Goal: Task Accomplishment & Management: Manage account settings

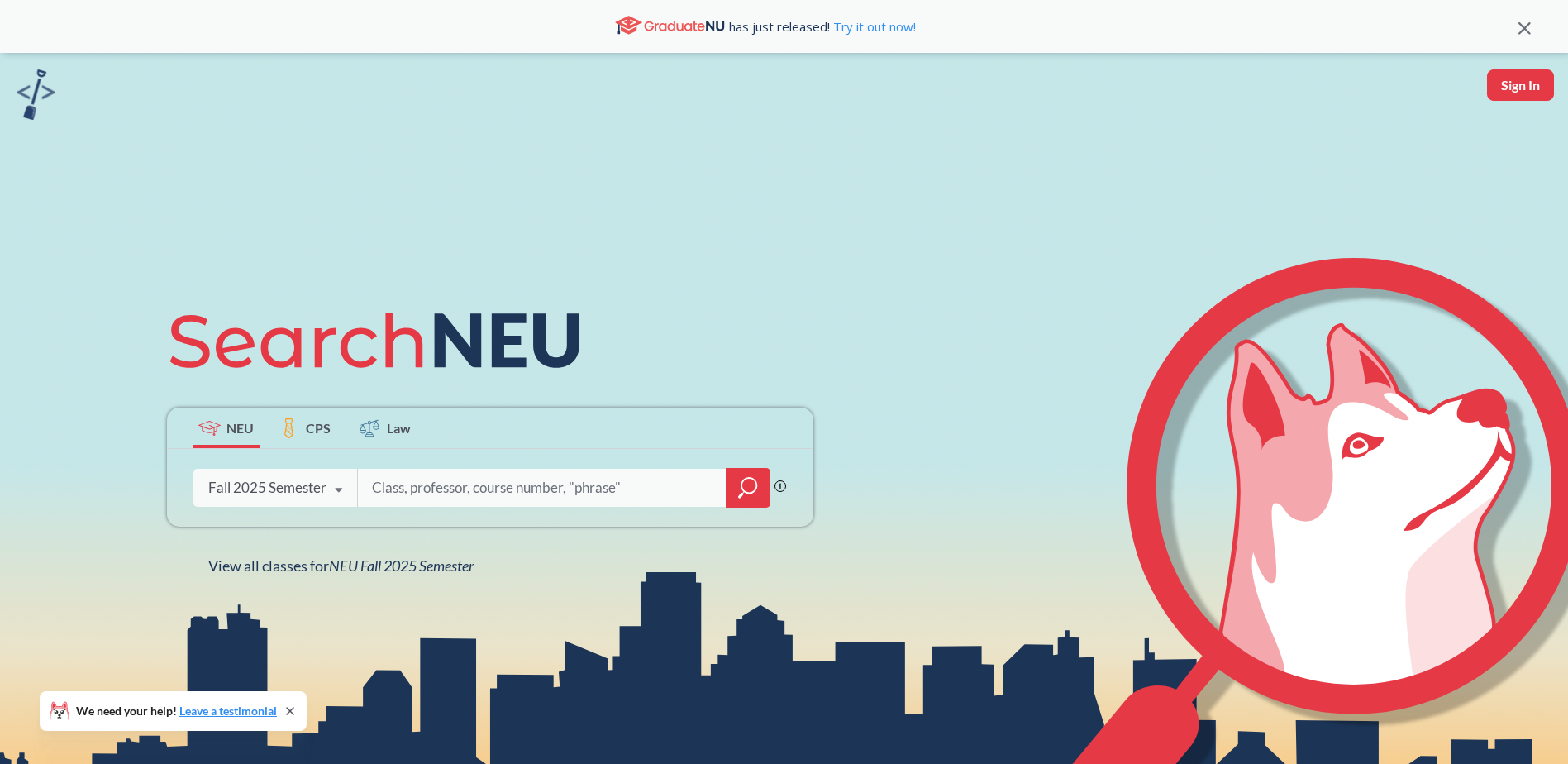
click at [1518, 83] on button "Sign In" at bounding box center [1520, 85] width 67 height 32
select select "US"
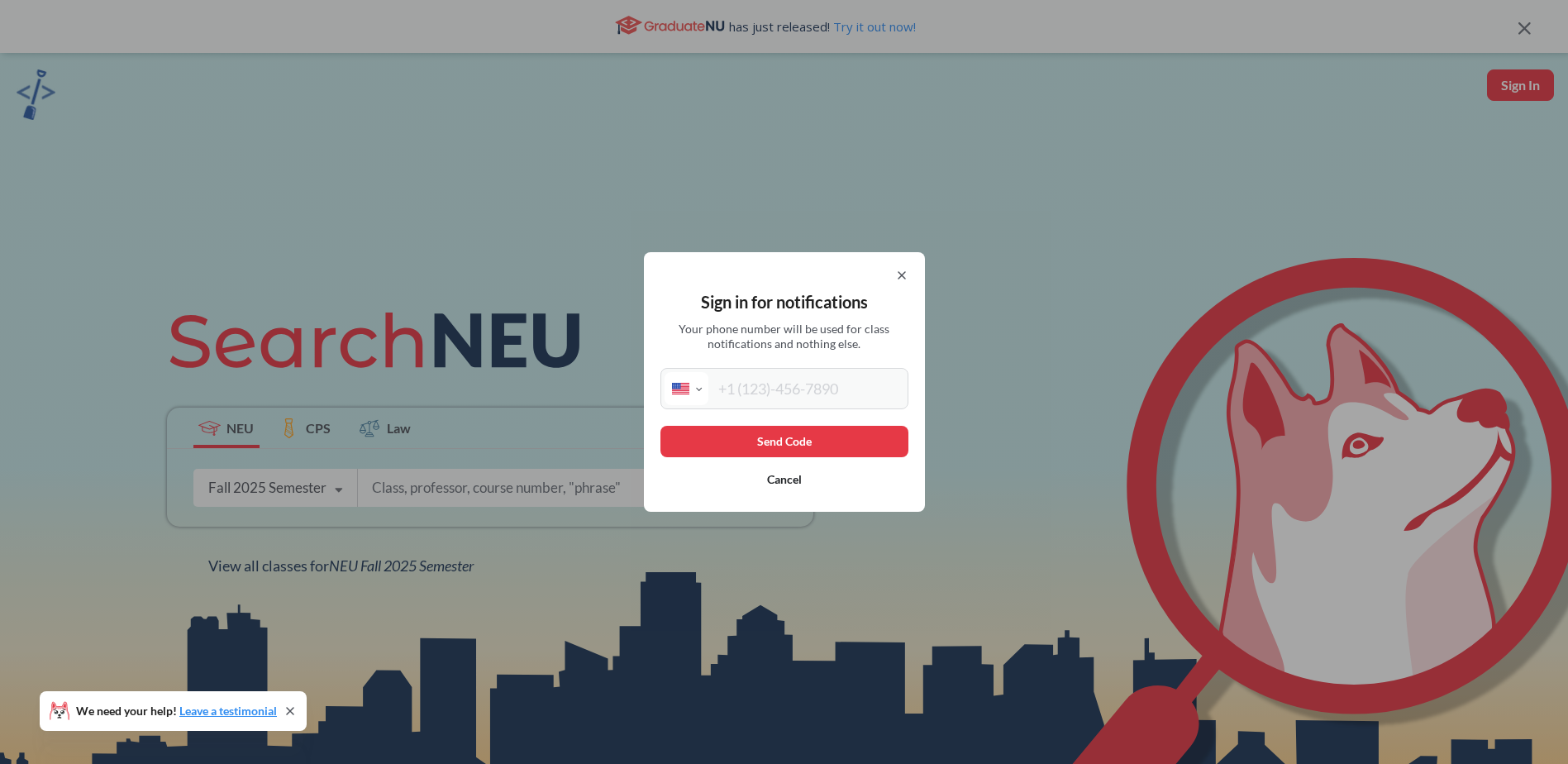
click at [816, 393] on input "tel" at bounding box center [805, 388] width 196 height 33
type input "[PHONE_NUMBER]"
click at [810, 443] on button "Send Code" at bounding box center [785, 441] width 248 height 32
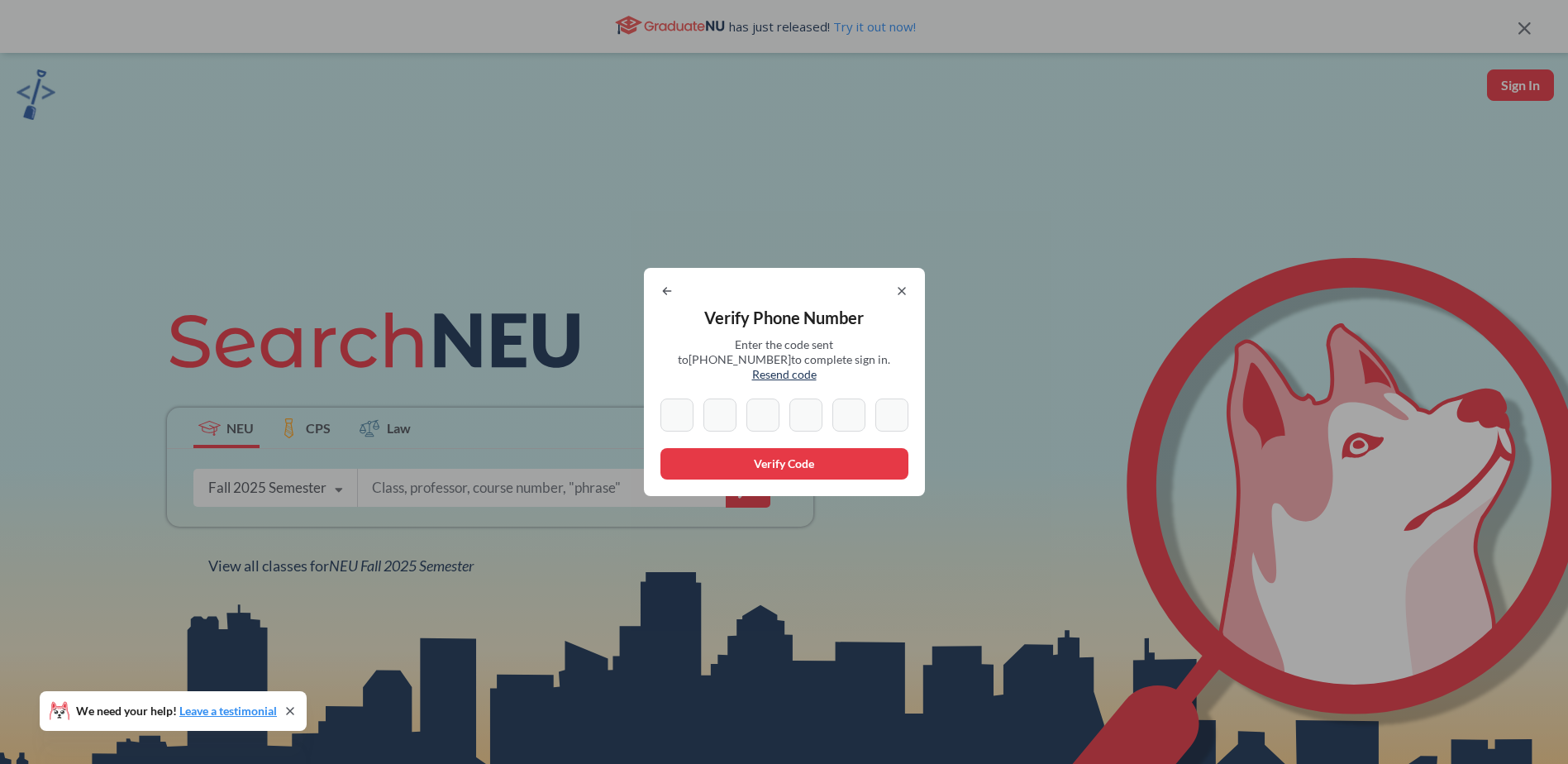
type input "3"
type input "1"
type input "2"
type input "7"
type input "1"
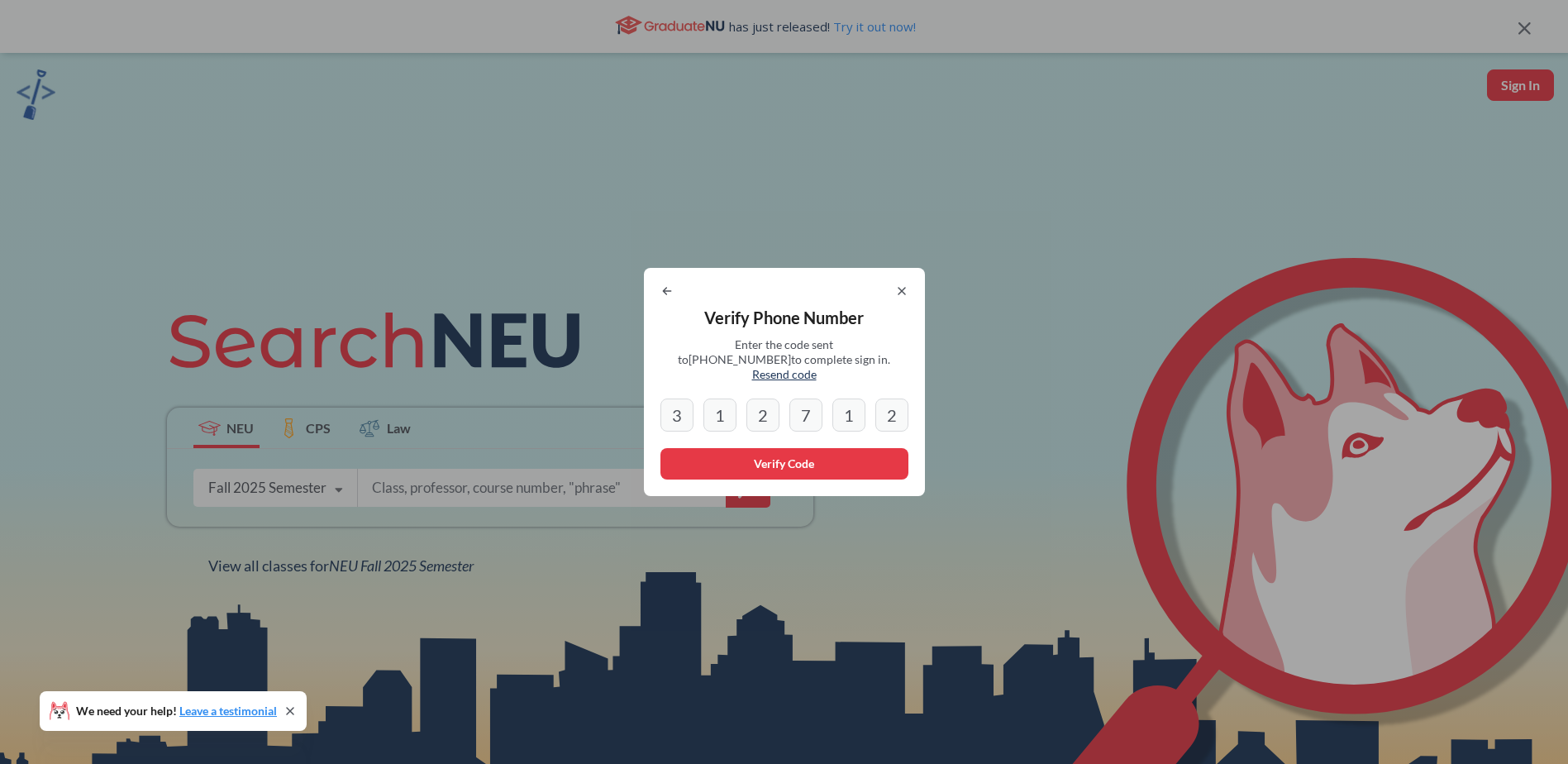
type input "2"
click at [812, 462] on button "Verify Code" at bounding box center [785, 464] width 248 height 32
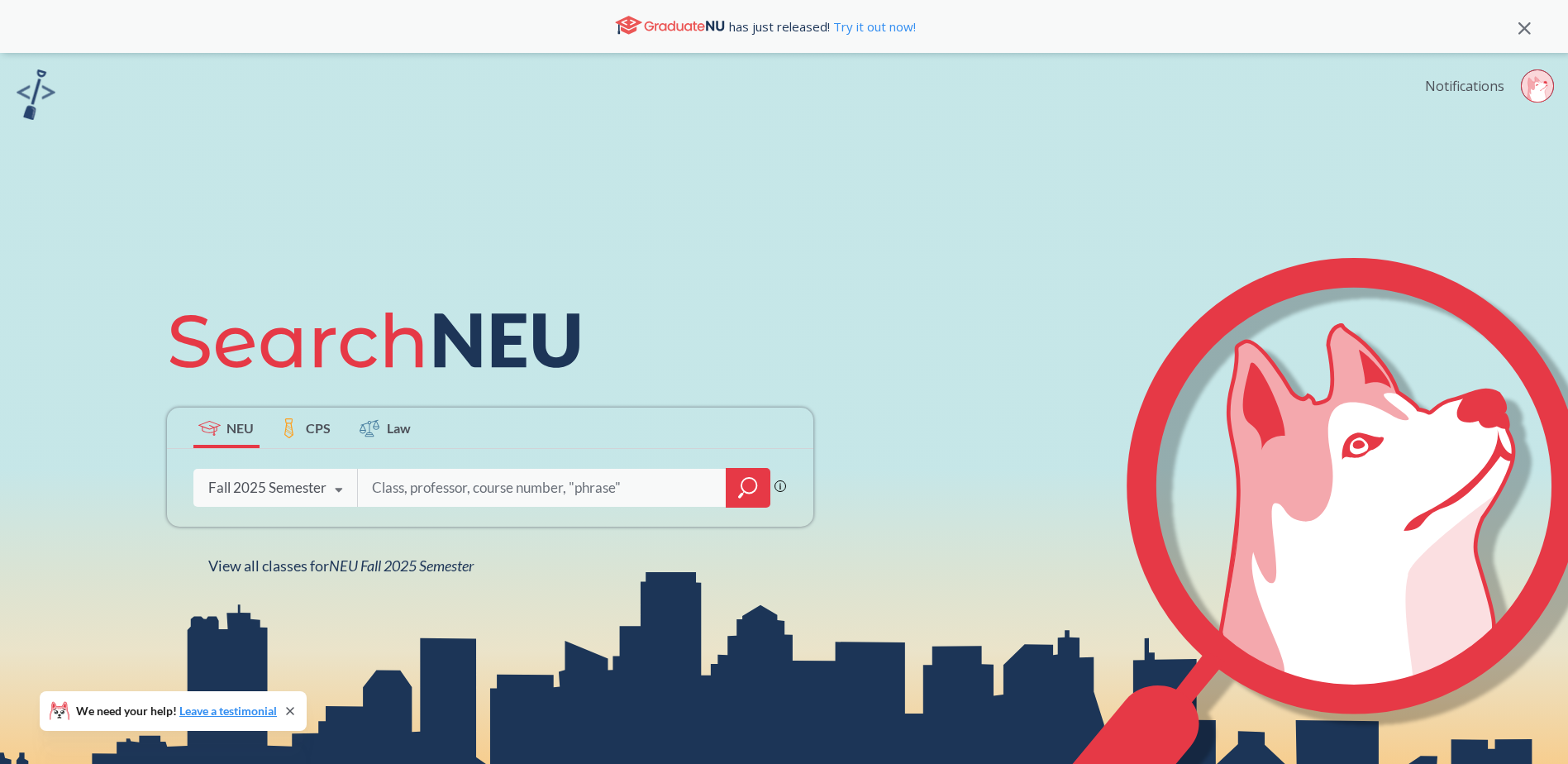
click at [1500, 84] on link "Notifications" at bounding box center [1464, 86] width 80 height 19
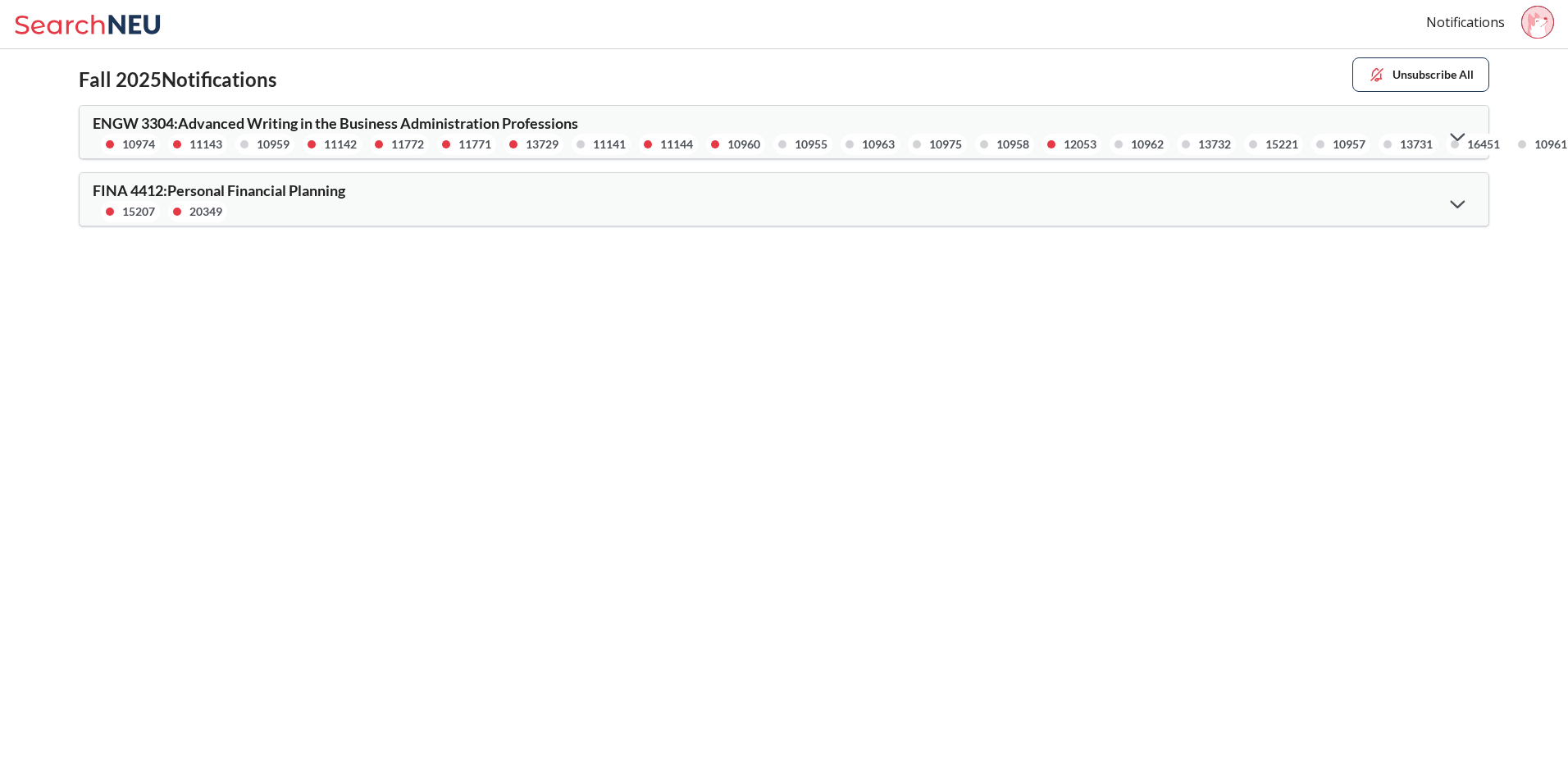
click at [135, 26] on icon at bounding box center [135, 24] width 52 height 19
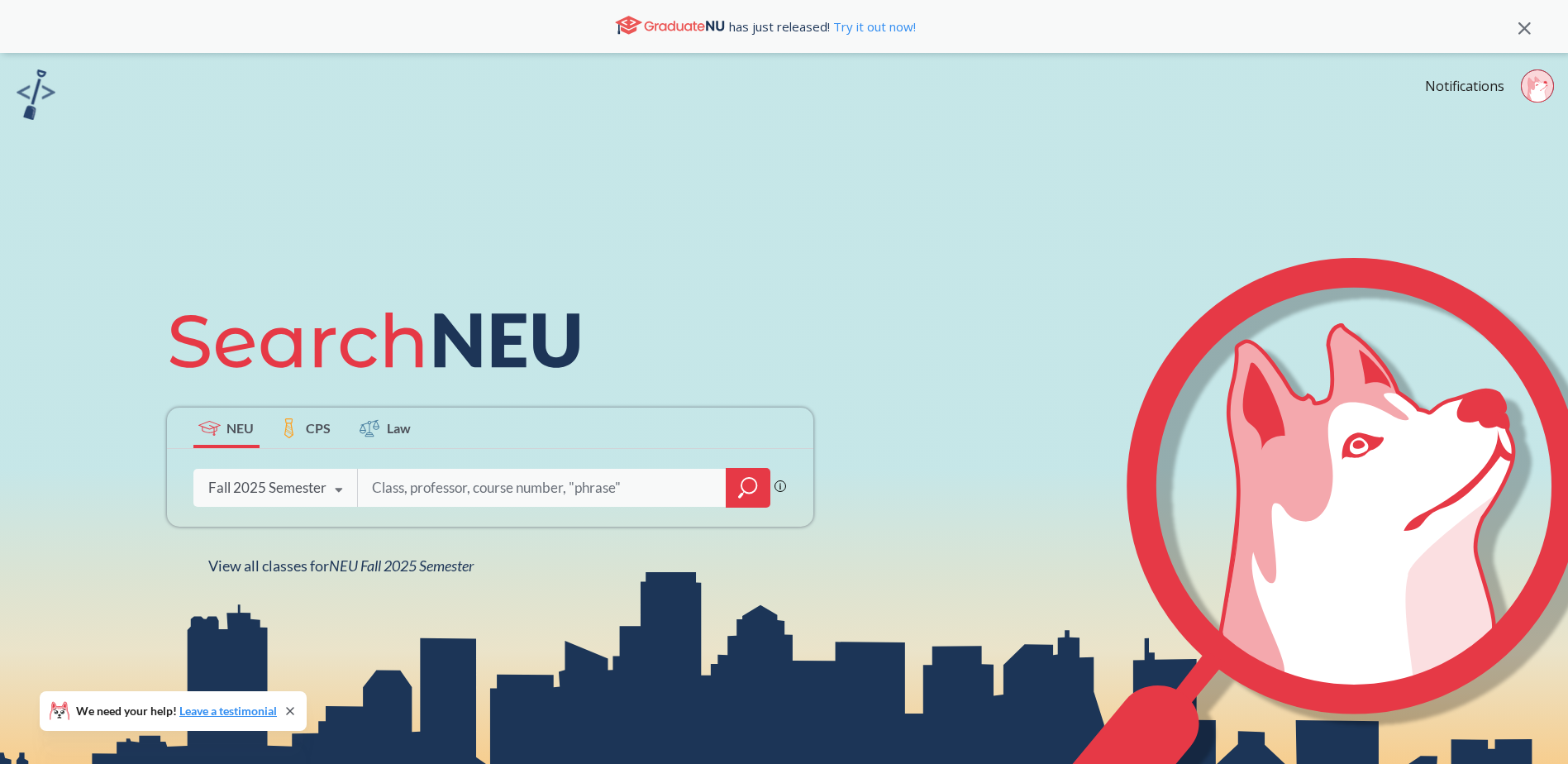
click at [412, 492] on input "search" at bounding box center [542, 487] width 344 height 34
type input "engw3304"
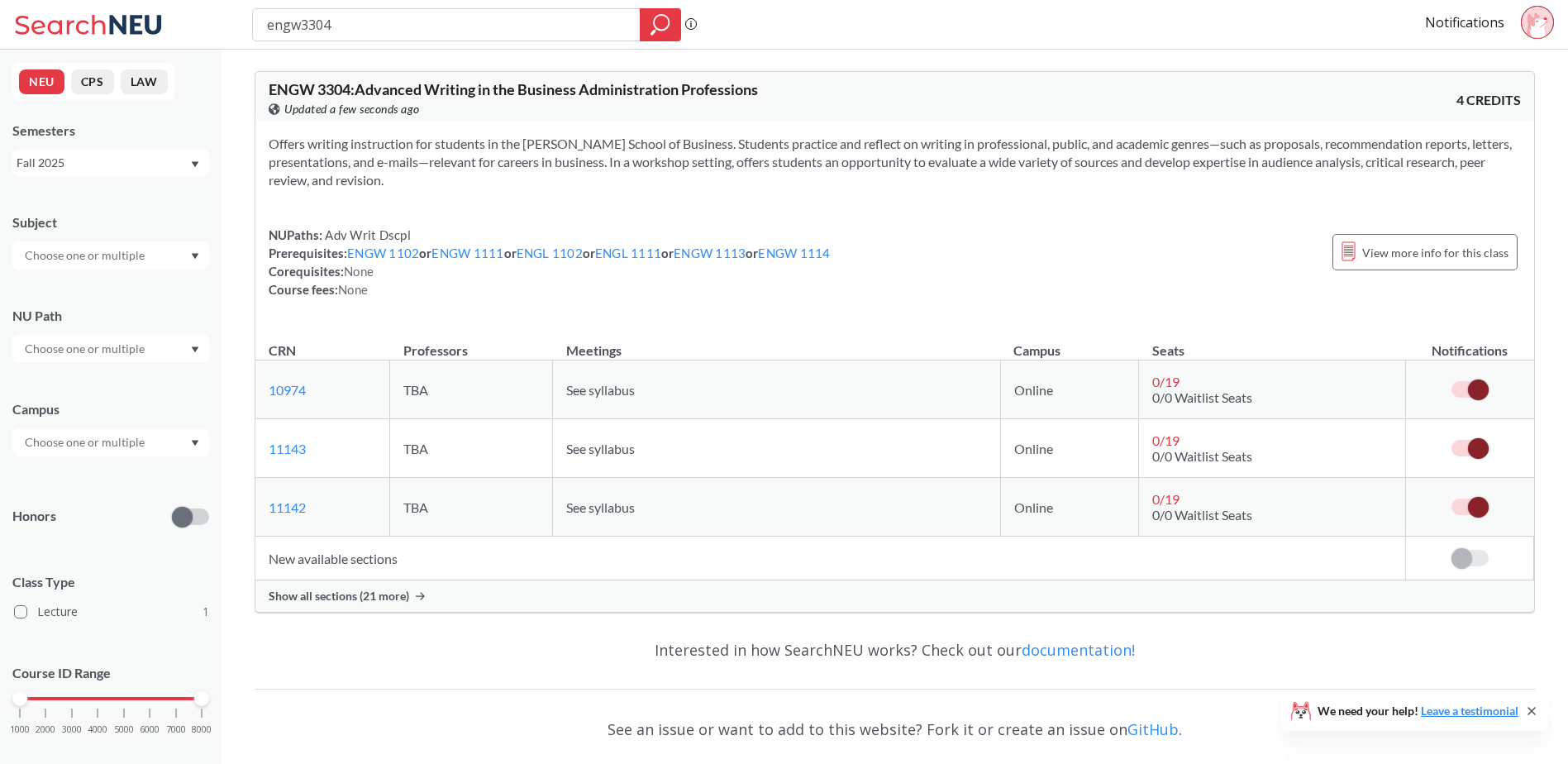
click at [1471, 385] on span at bounding box center [1478, 389] width 20 height 20
click at [1451, 381] on input "checkbox" at bounding box center [1451, 381] width 0 height 0
click at [1473, 446] on span at bounding box center [1478, 449] width 20 height 20
click at [1451, 439] on input "checkbox" at bounding box center [1451, 439] width 0 height 0
click at [1476, 505] on span at bounding box center [1478, 507] width 20 height 20
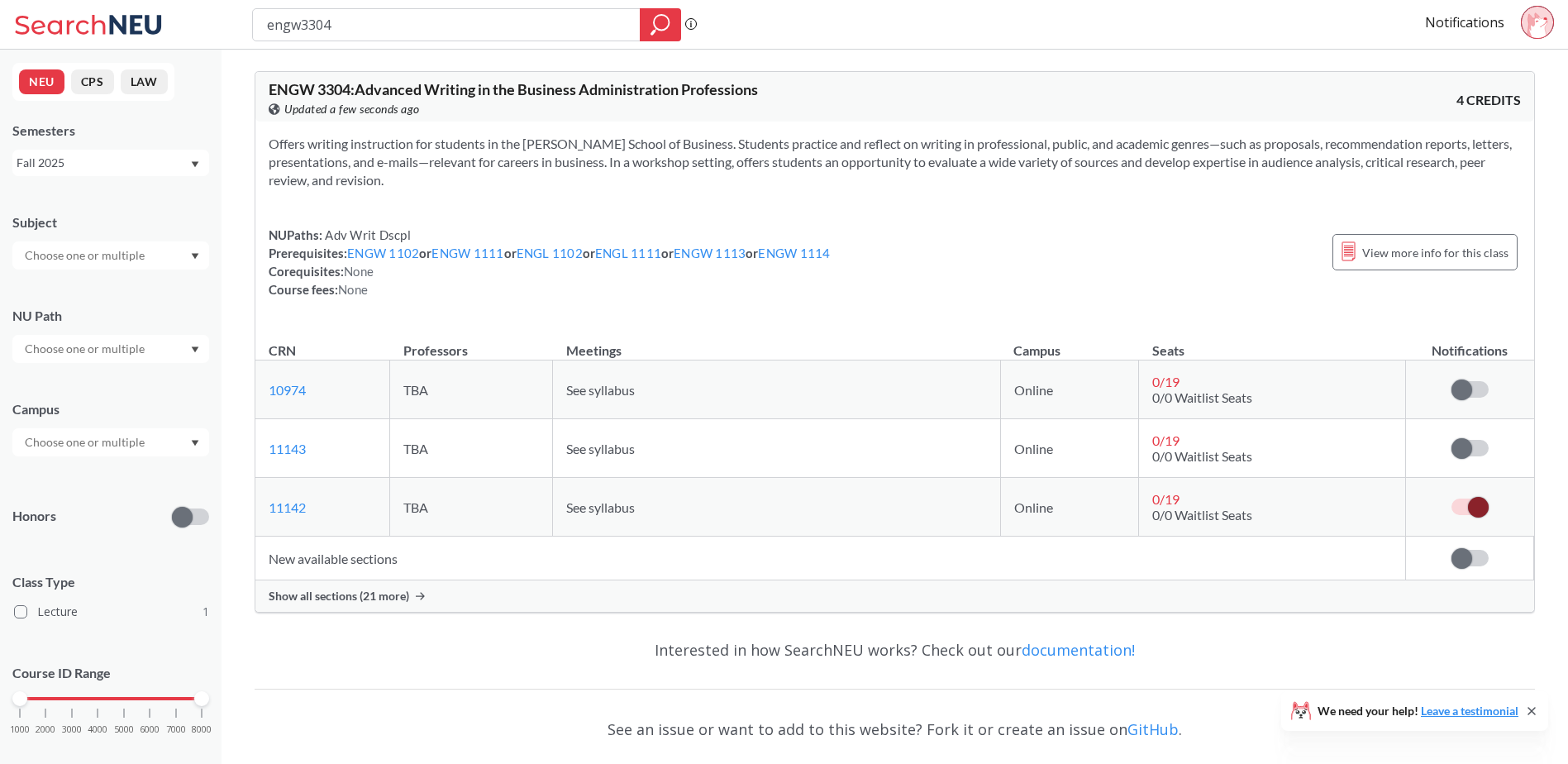
click at [1451, 499] on input "checkbox" at bounding box center [1451, 499] width 0 height 0
click at [400, 595] on span "Show all sections (21 more)" at bounding box center [339, 596] width 141 height 15
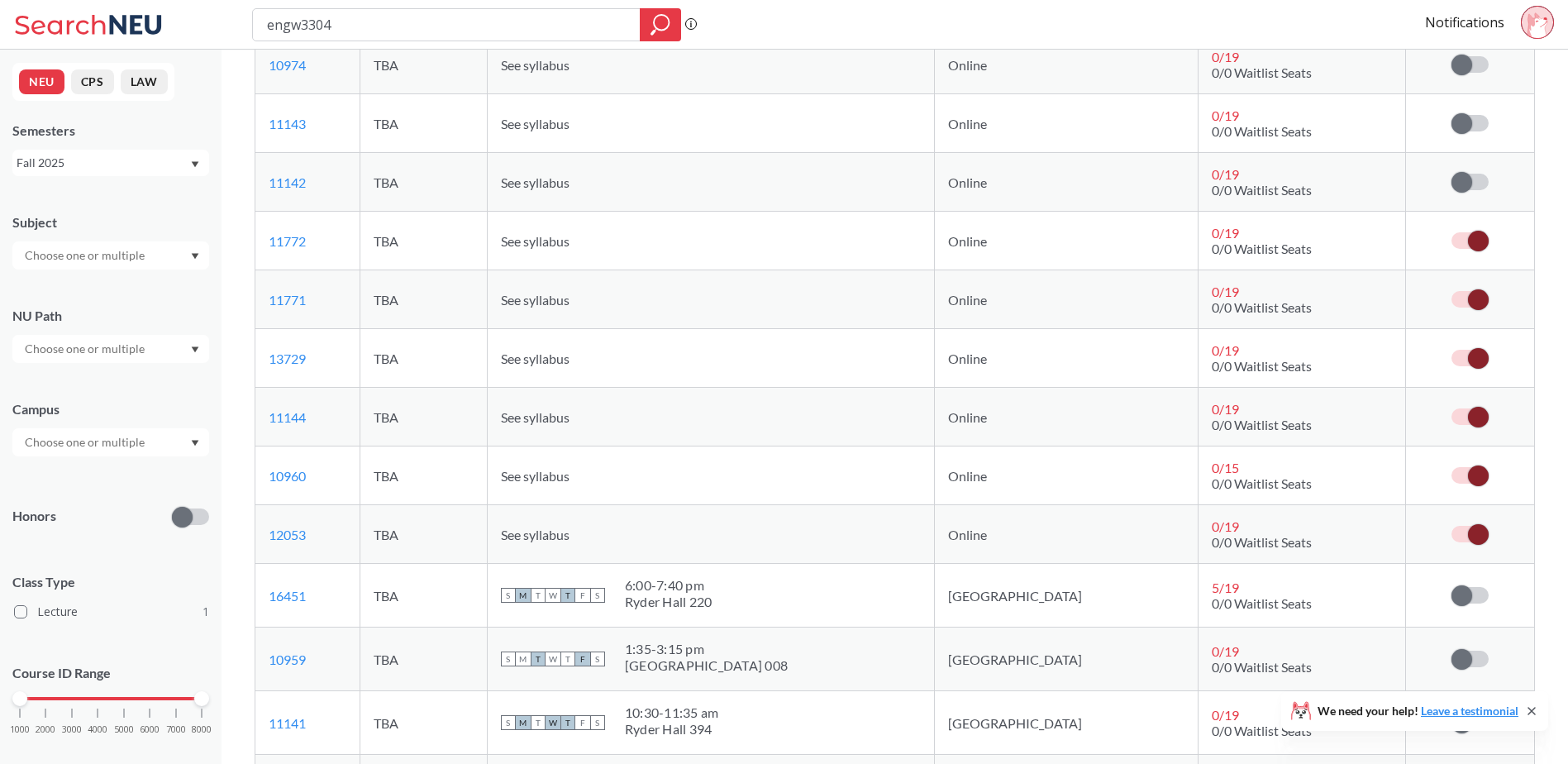
scroll to position [331, 0]
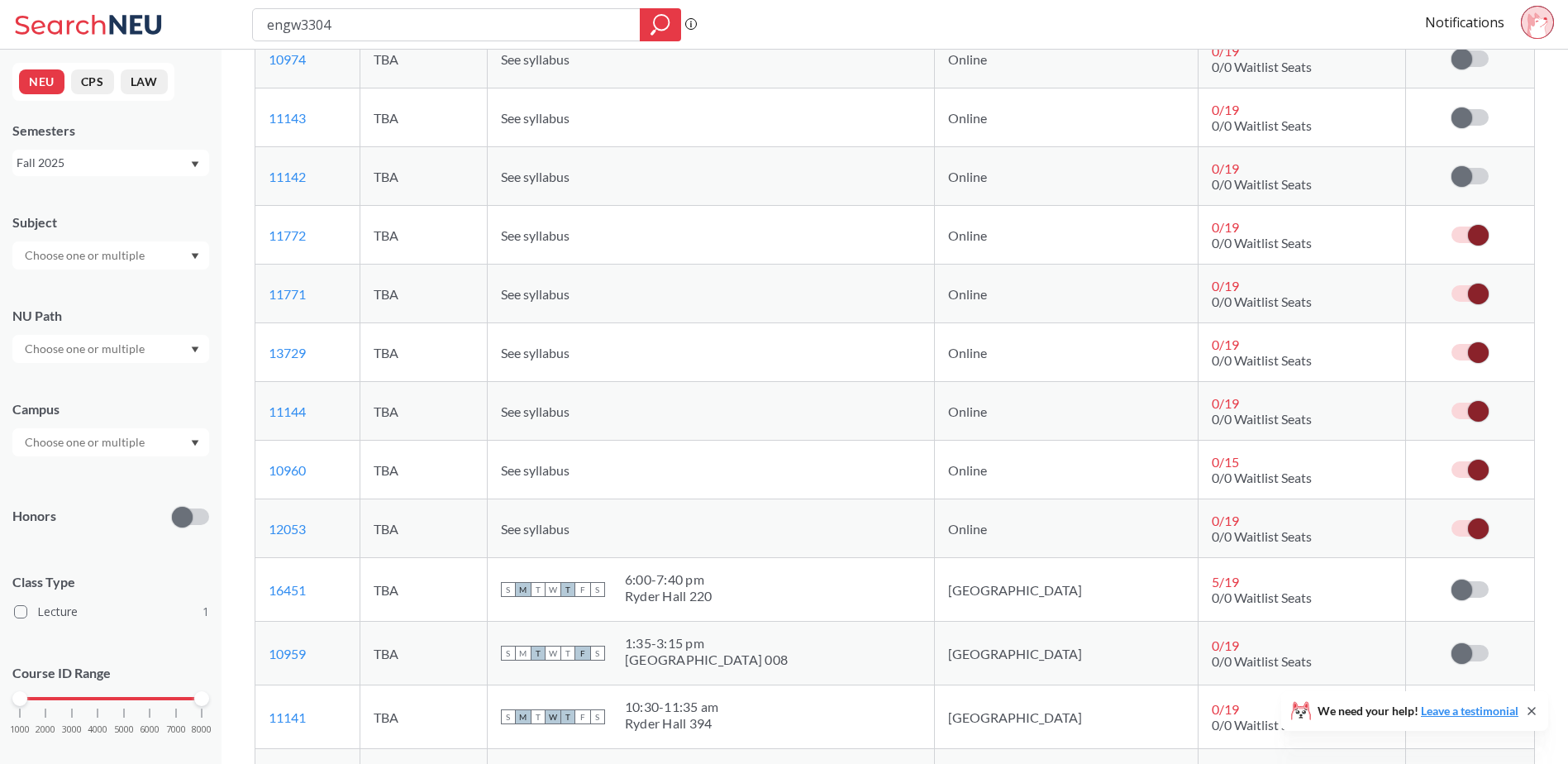
click at [1473, 241] on span at bounding box center [1478, 236] width 20 height 20
click at [1451, 226] on input "checkbox" at bounding box center [1451, 226] width 0 height 0
click at [1472, 296] on span at bounding box center [1478, 294] width 20 height 20
click at [1451, 286] on input "checkbox" at bounding box center [1451, 286] width 0 height 0
click at [1470, 353] on span at bounding box center [1478, 352] width 20 height 20
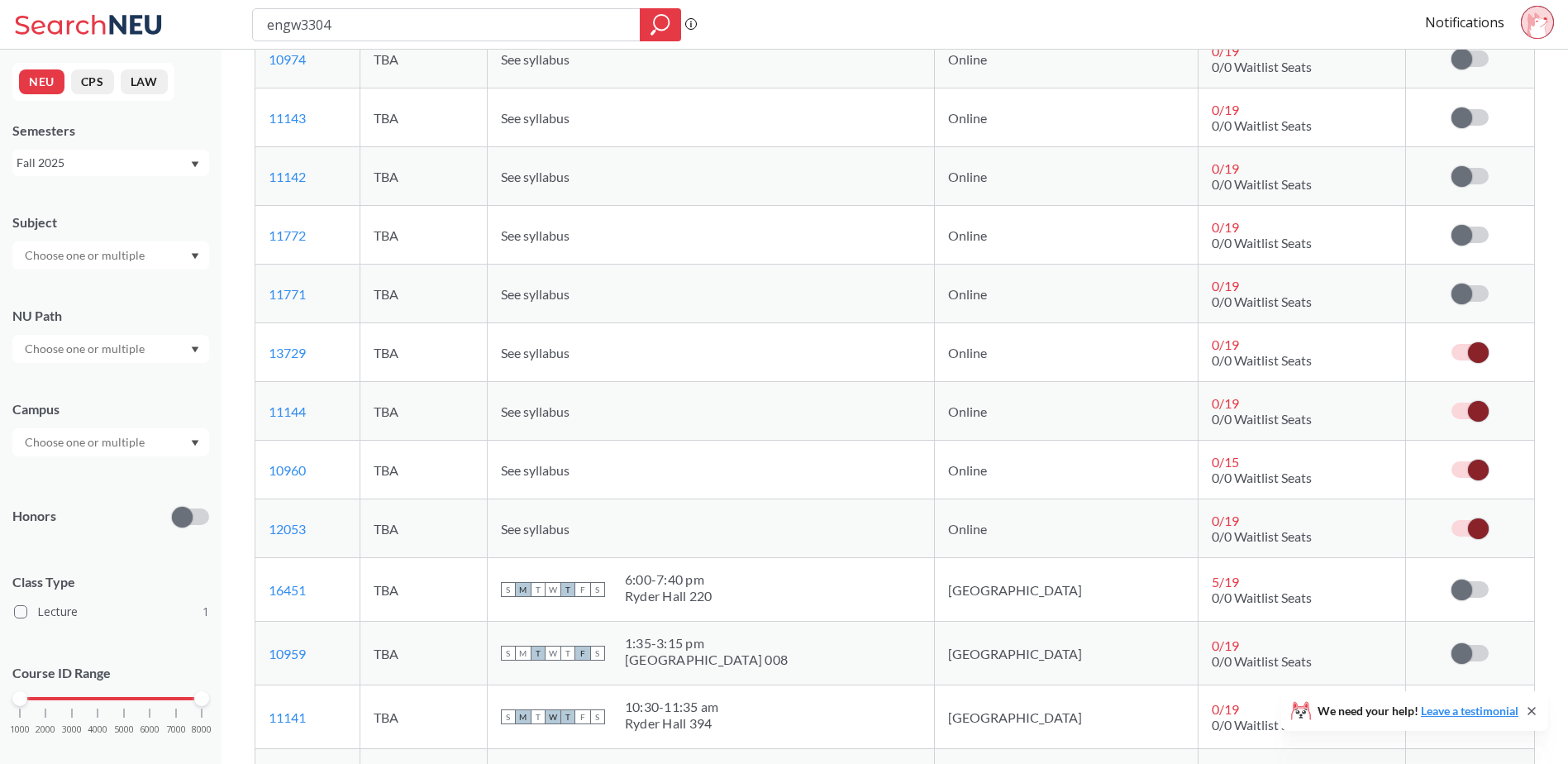
click at [1451, 344] on input "checkbox" at bounding box center [1451, 344] width 0 height 0
click at [1473, 406] on span at bounding box center [1478, 412] width 20 height 20
click at [1451, 402] on input "checkbox" at bounding box center [1451, 402] width 0 height 0
click at [1469, 466] on span at bounding box center [1478, 470] width 20 height 20
click at [1451, 462] on input "checkbox" at bounding box center [1451, 462] width 0 height 0
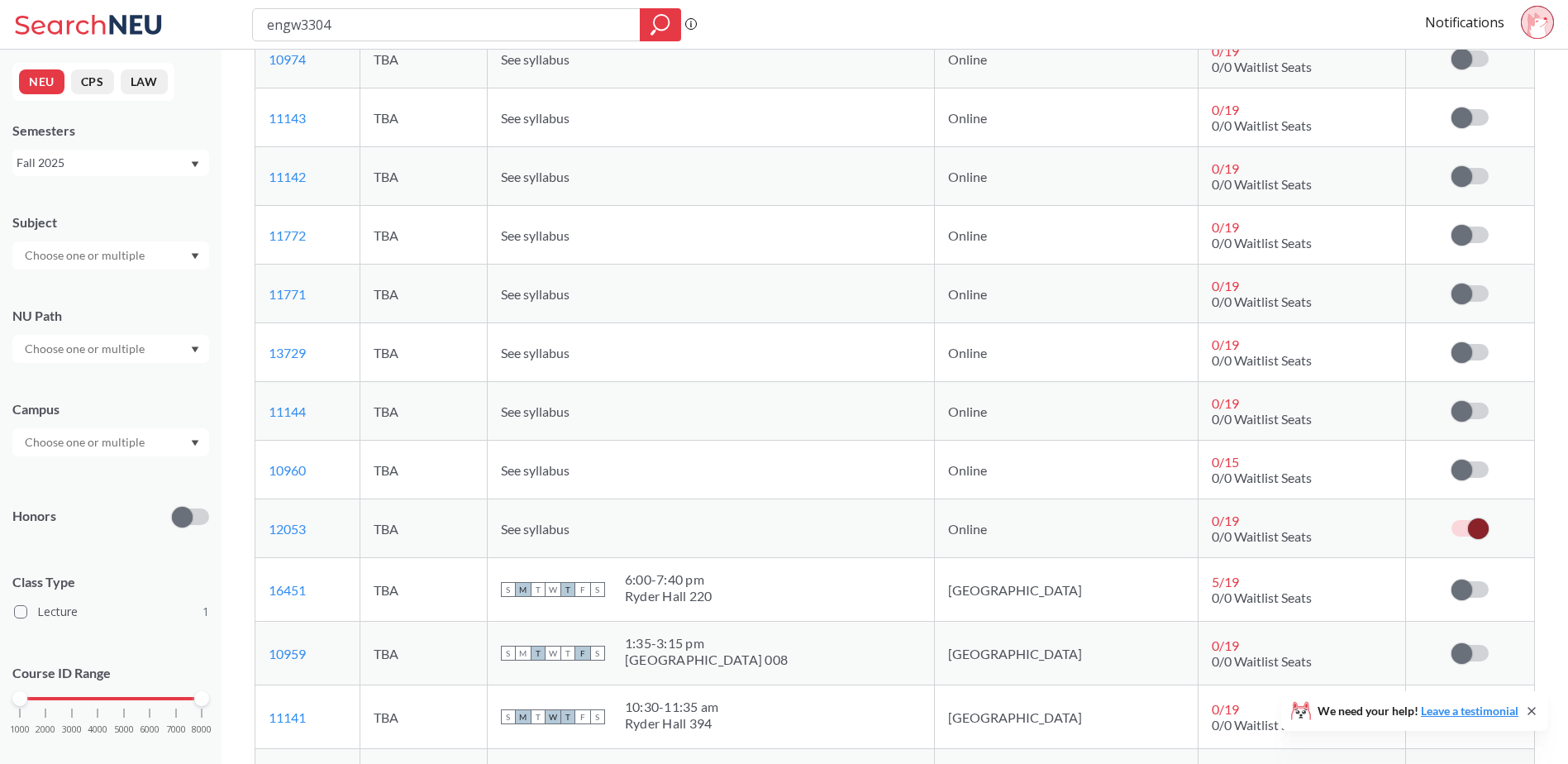
click at [1469, 532] on span at bounding box center [1478, 528] width 20 height 20
click at [1451, 520] on input "checkbox" at bounding box center [1451, 520] width 0 height 0
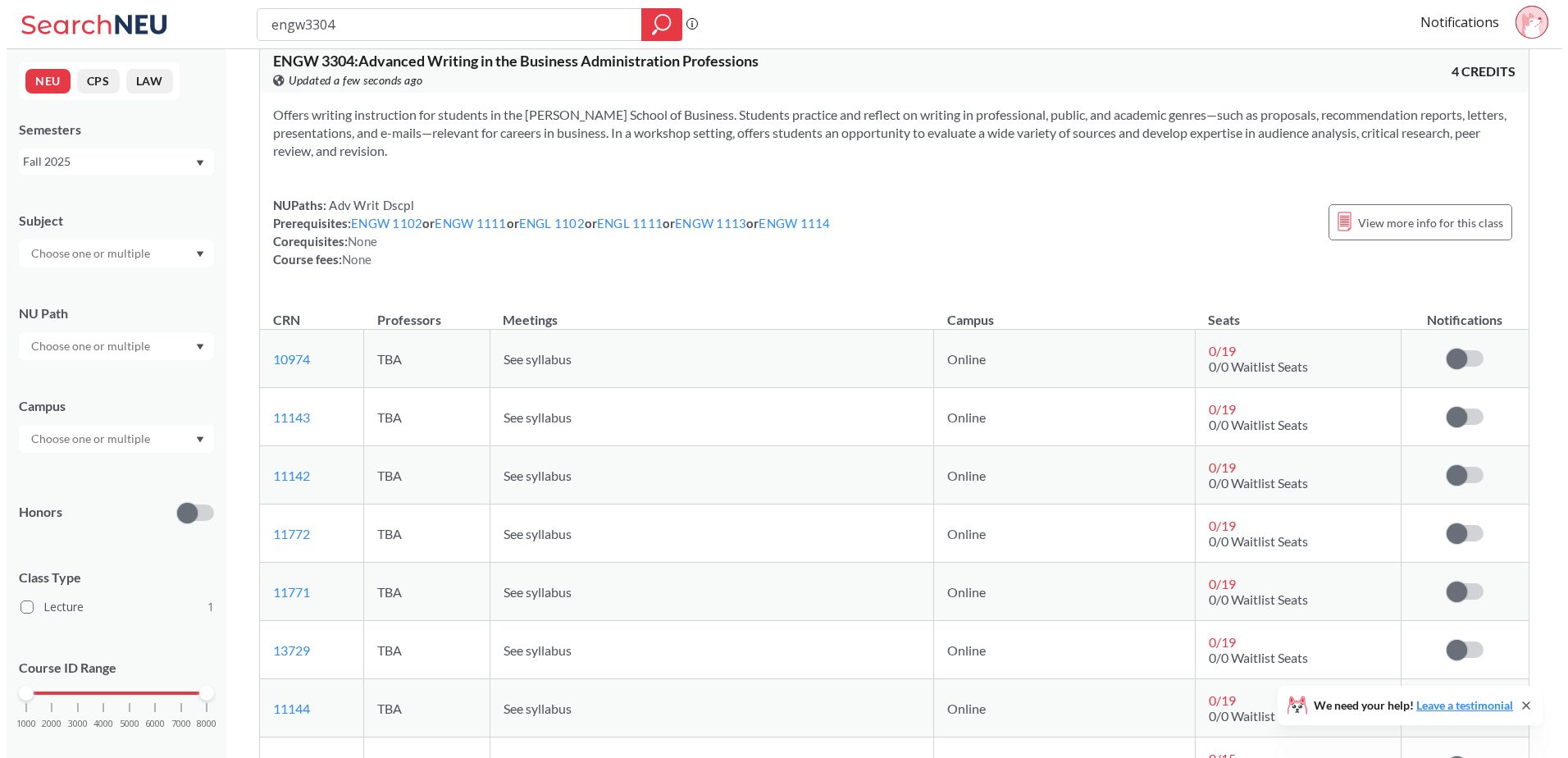
scroll to position [0, 0]
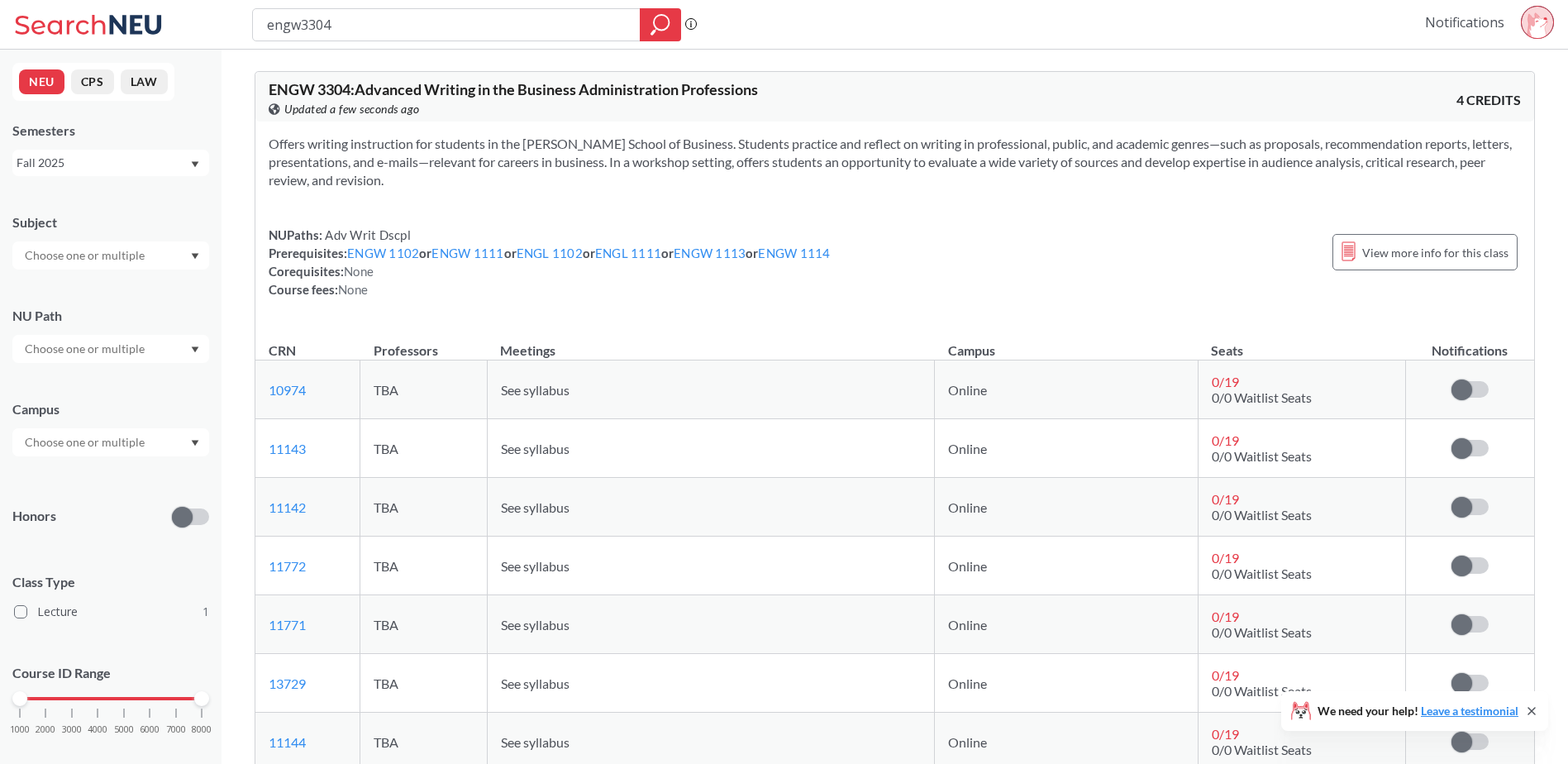
click at [1478, 27] on link "Notifications" at bounding box center [1464, 22] width 80 height 19
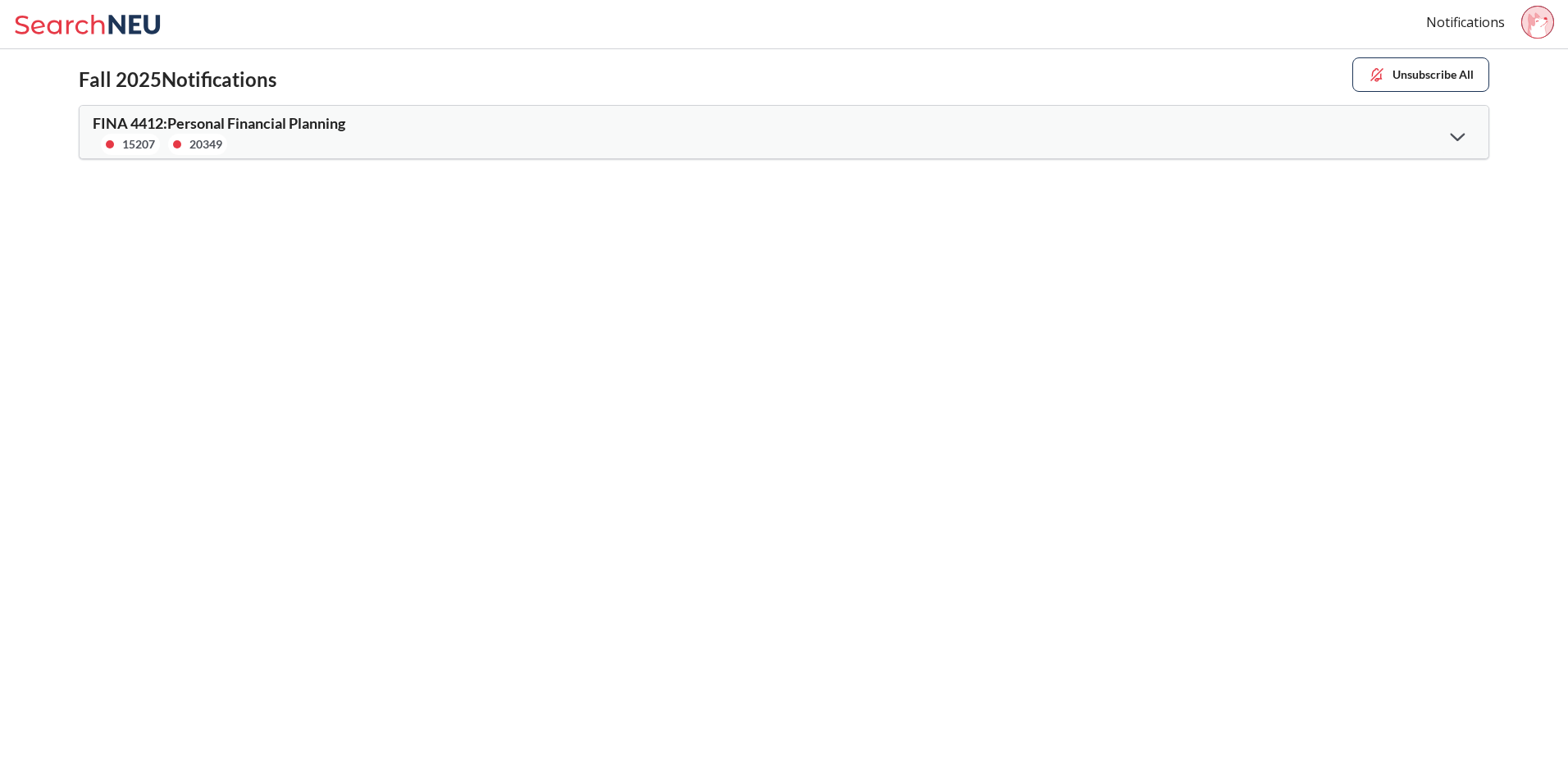
click at [1443, 80] on button "Unsubscribe All" at bounding box center [1421, 74] width 137 height 34
click at [1455, 136] on icon at bounding box center [1459, 137] width 15 height 9
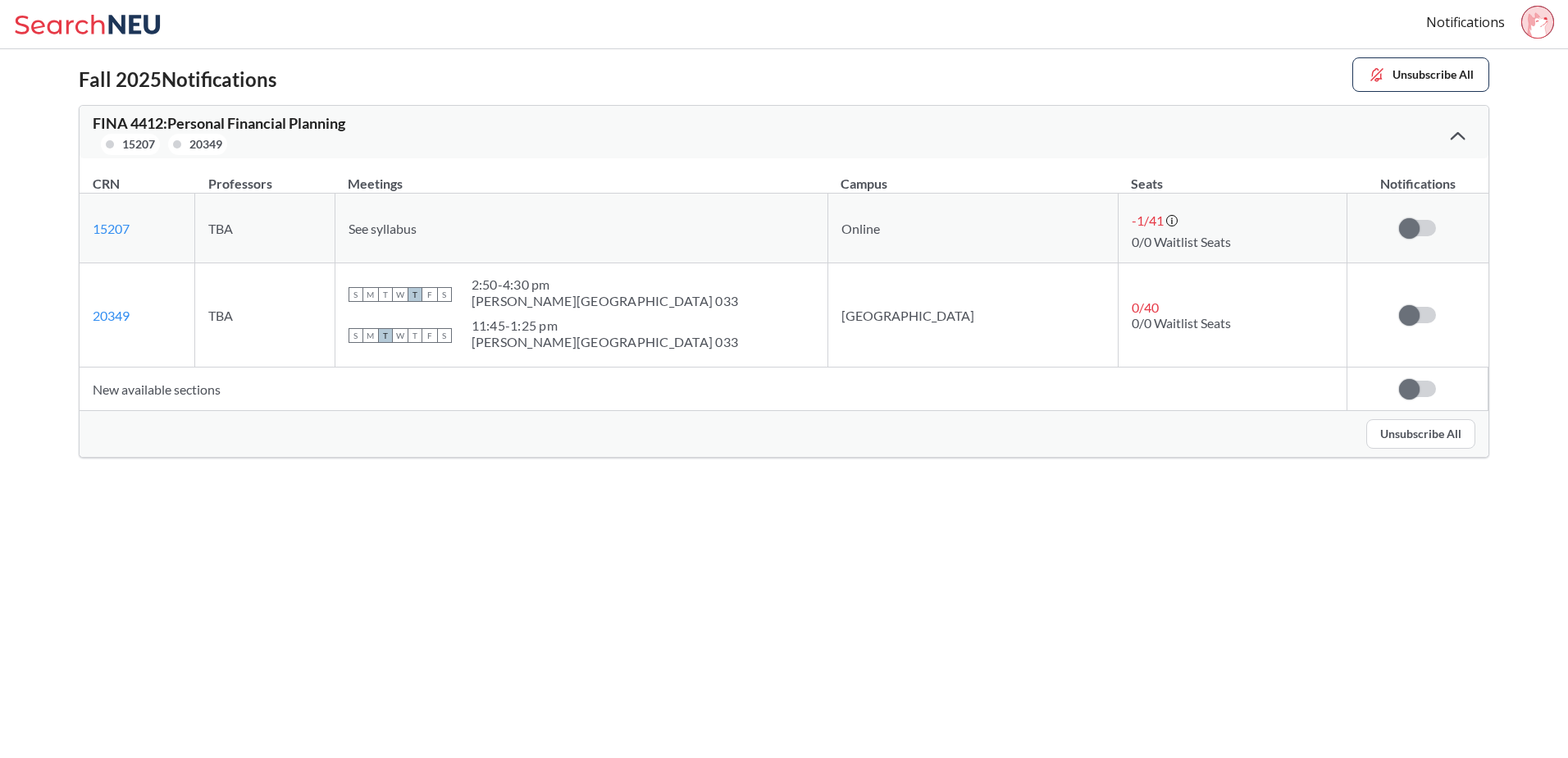
click at [1345, 572] on body "Notifications Fall 2025 Notifications Unsubscribe All FINA 4412 : Personal Fina…" at bounding box center [784, 379] width 1568 height 758
click at [1105, 69] on div "Fall 2025 Notifications Unsubscribe All" at bounding box center [784, 74] width 1411 height 34
click at [81, 22] on icon at bounding box center [90, 25] width 153 height 33
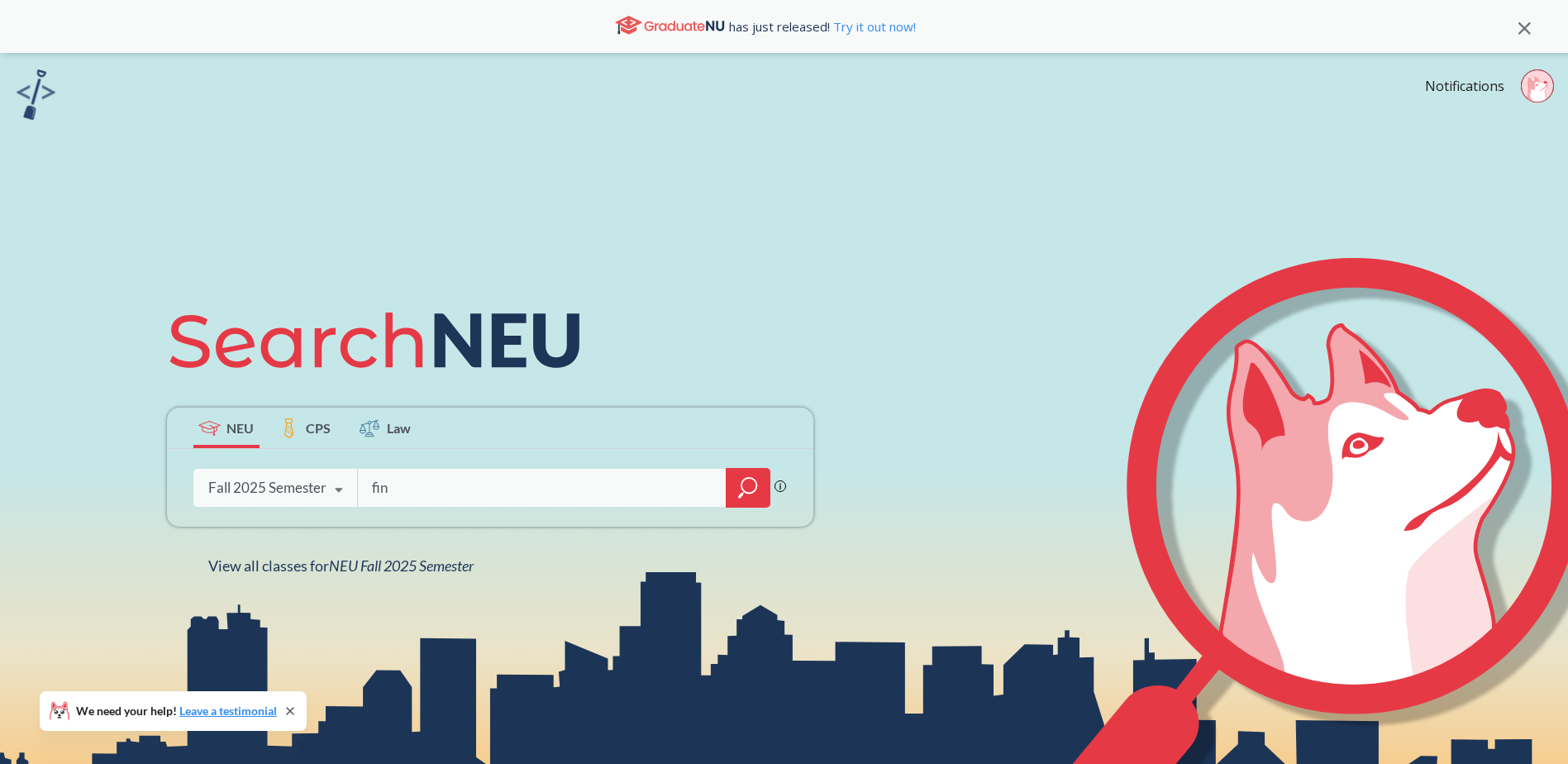
type input "fina"
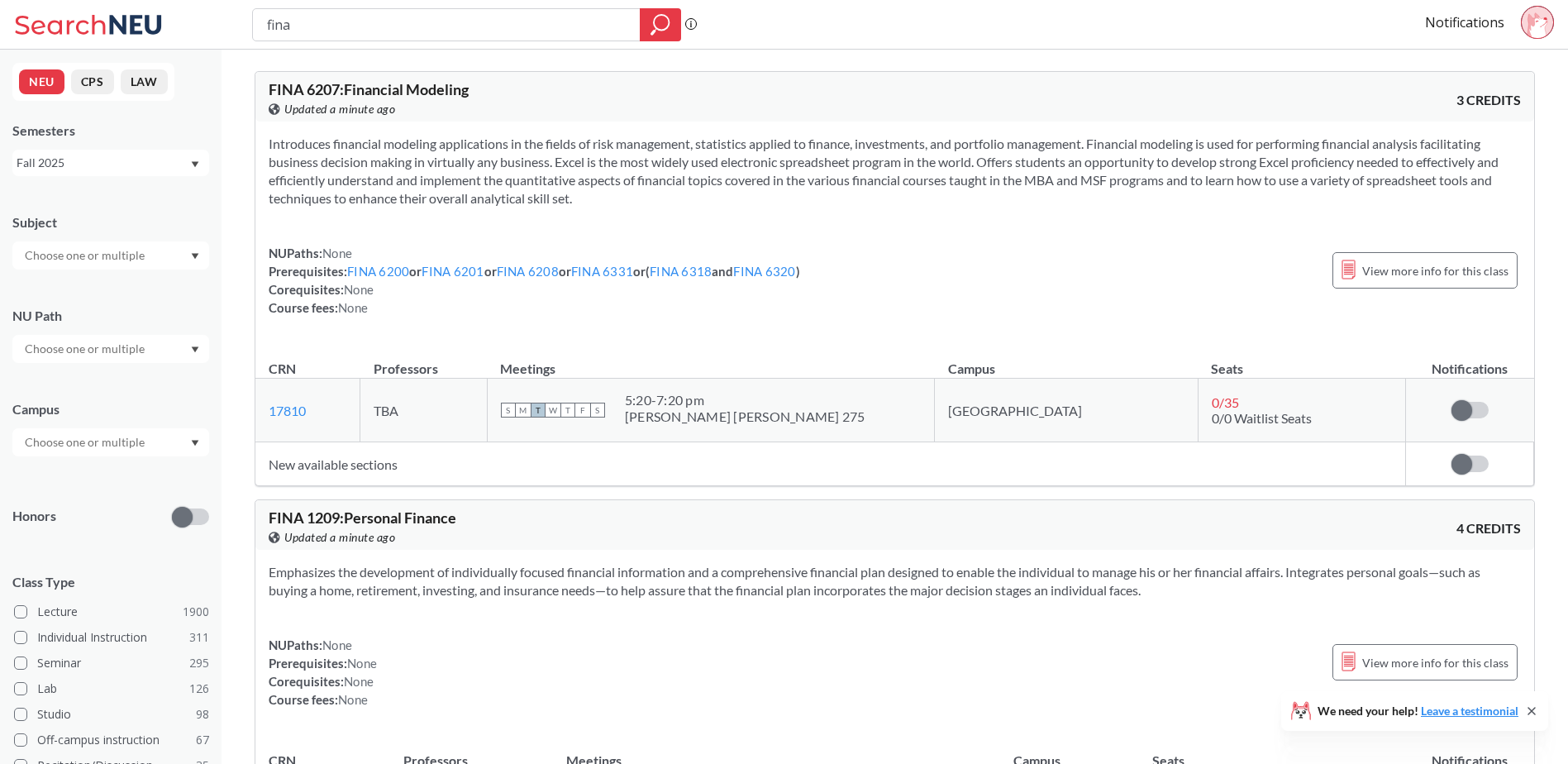
click at [1531, 27] on icon at bounding box center [1534, 24] width 13 height 24
click at [1245, 22] on div "fina Phrase search guarantees the exact search appears in the results. Ex. If y…" at bounding box center [784, 25] width 1568 height 50
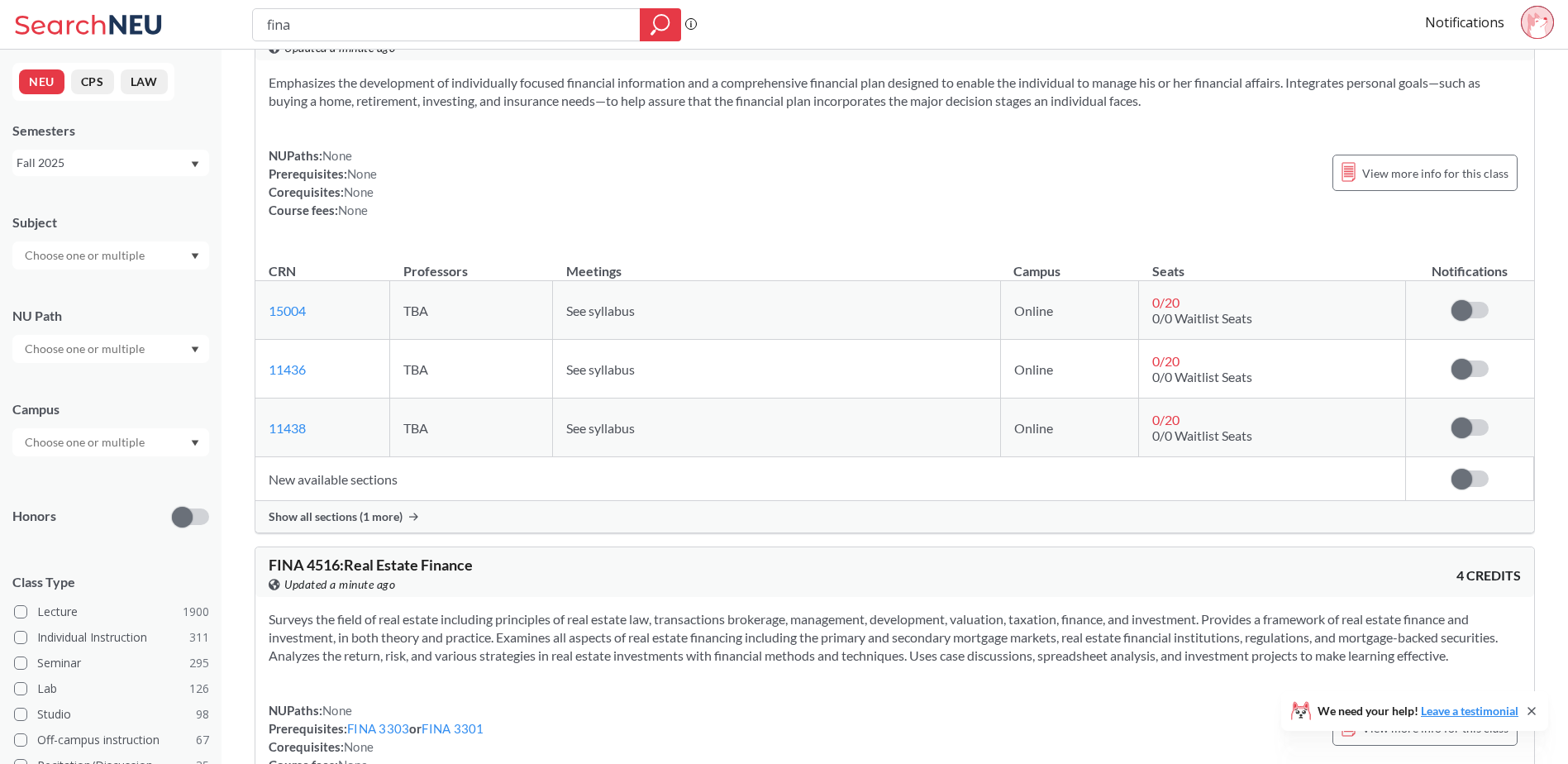
scroll to position [331, 0]
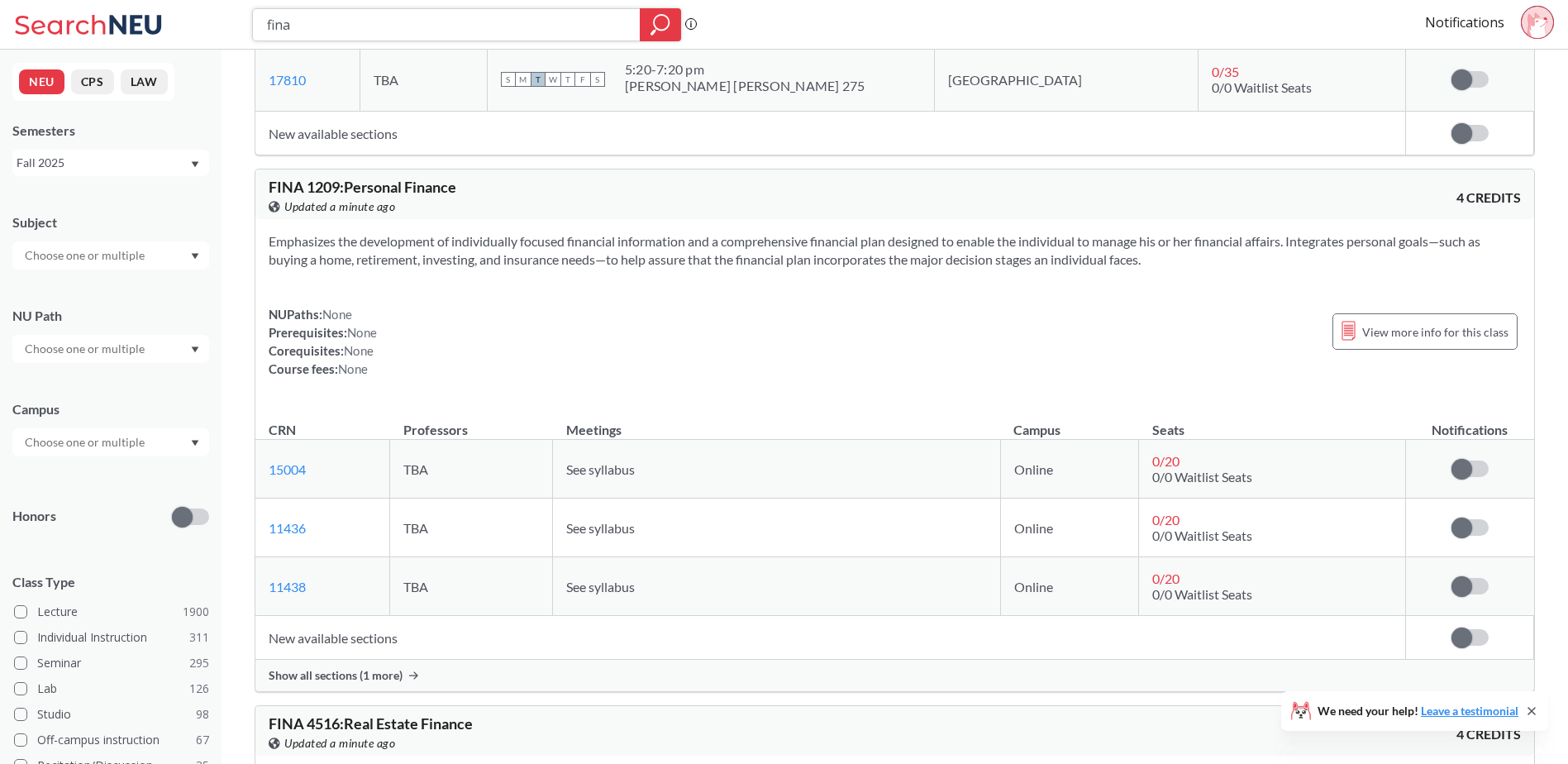
click at [312, 25] on input "fina" at bounding box center [446, 25] width 362 height 28
type input "fina4412"
